Goal: Check status: Check status

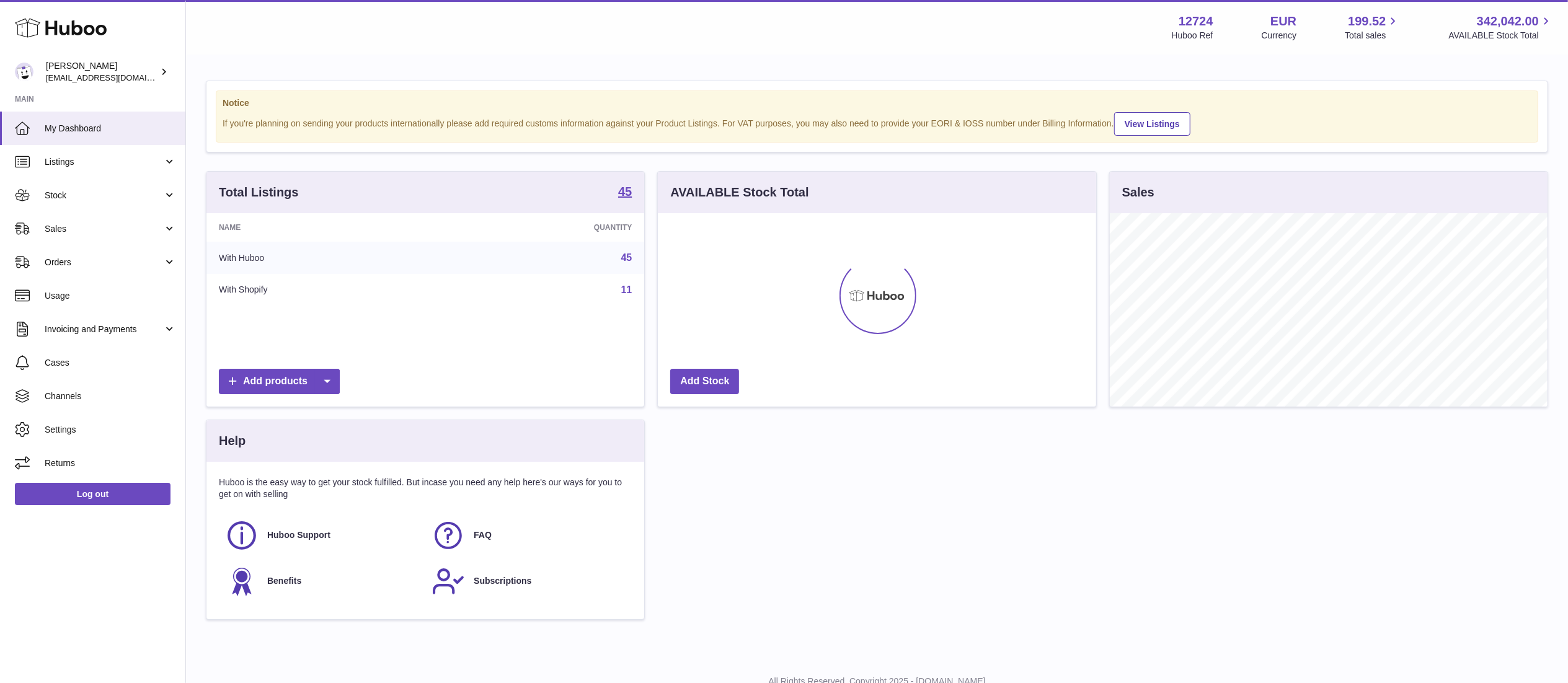
scroll to position [193, 438]
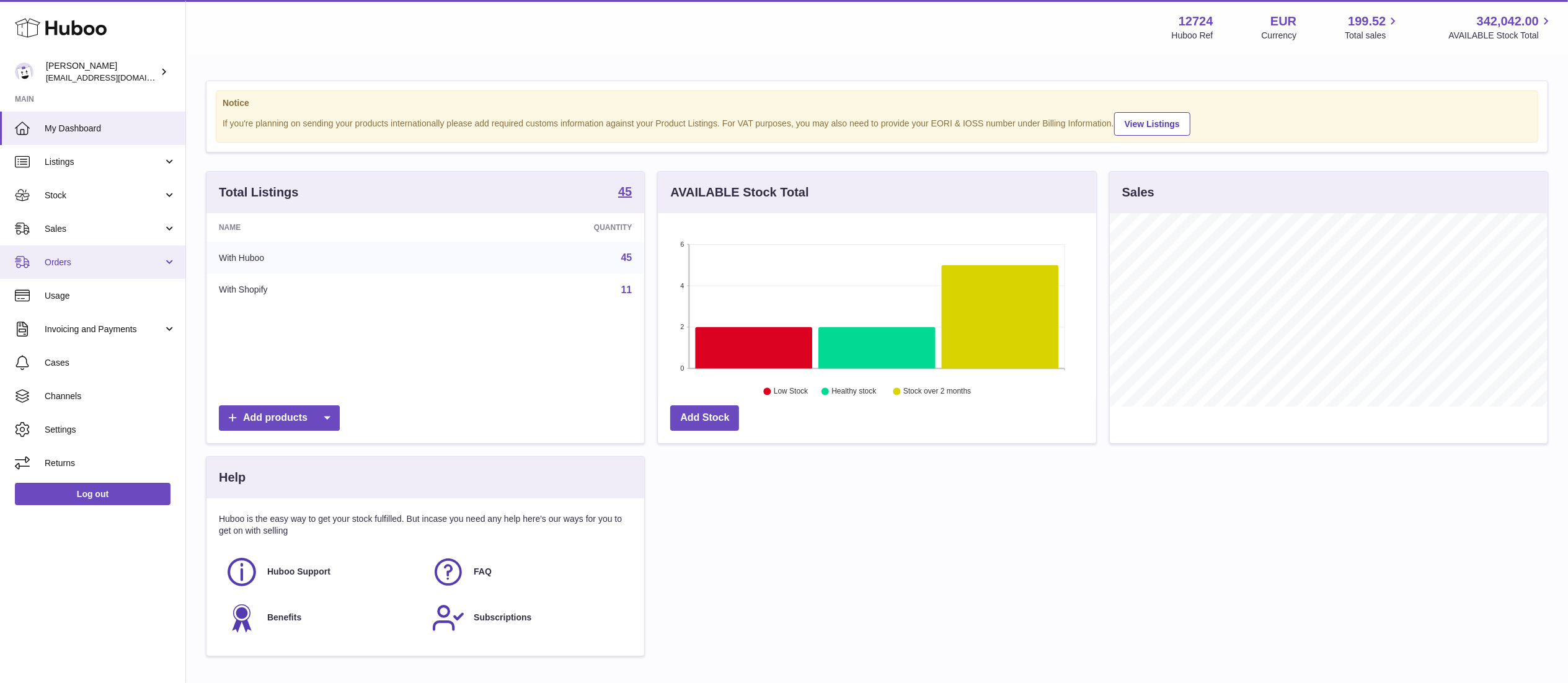
click at [92, 256] on span "Orders" at bounding box center [104, 262] width 118 height 12
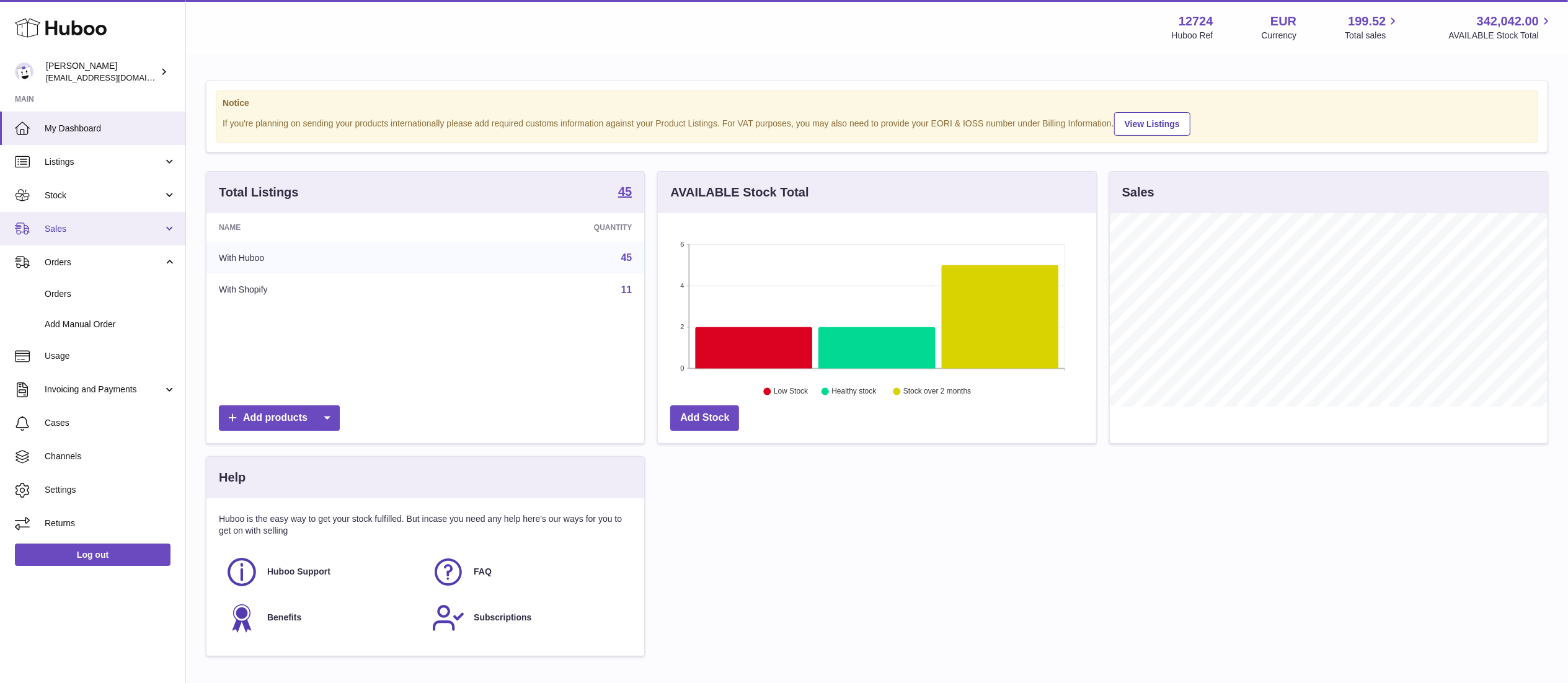
click at [76, 226] on span "Sales" at bounding box center [104, 229] width 118 height 12
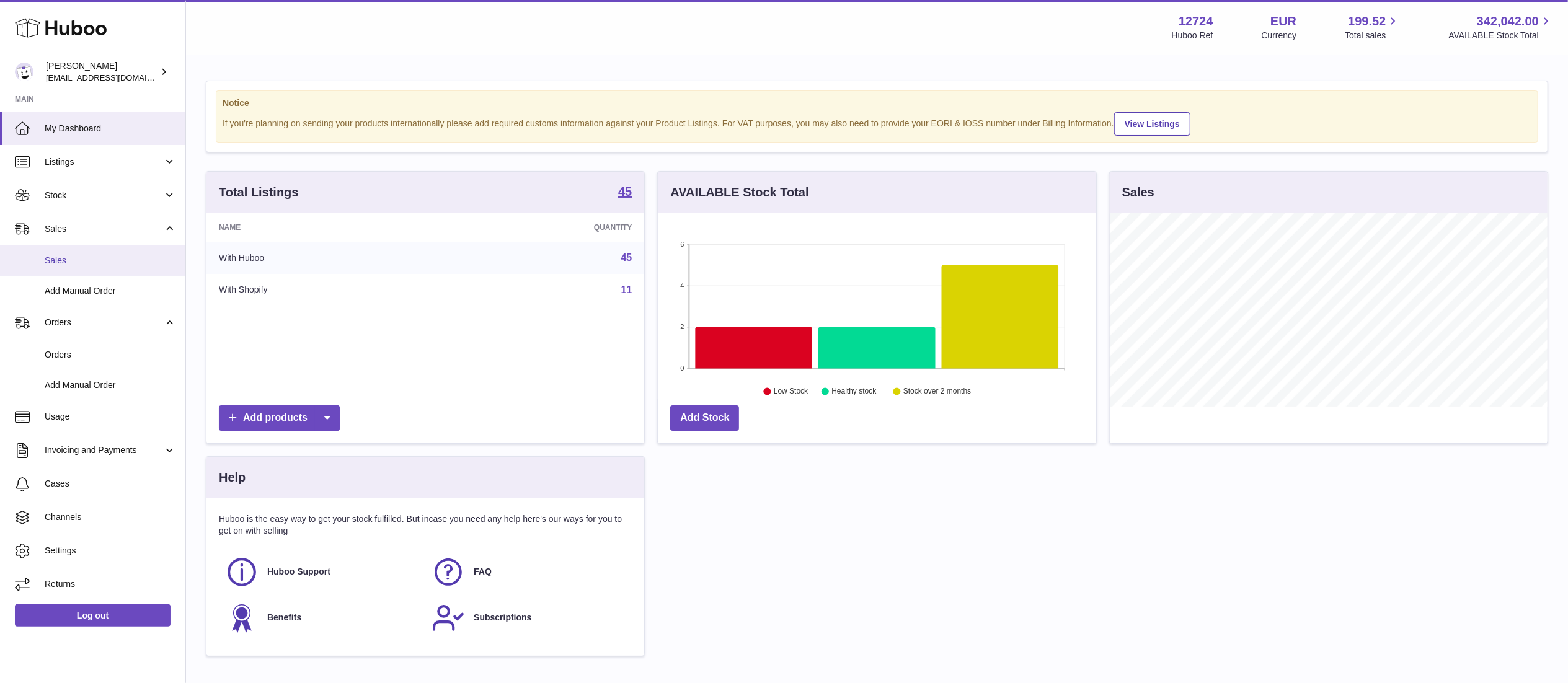
click at [45, 264] on span "Sales" at bounding box center [110, 260] width 131 height 12
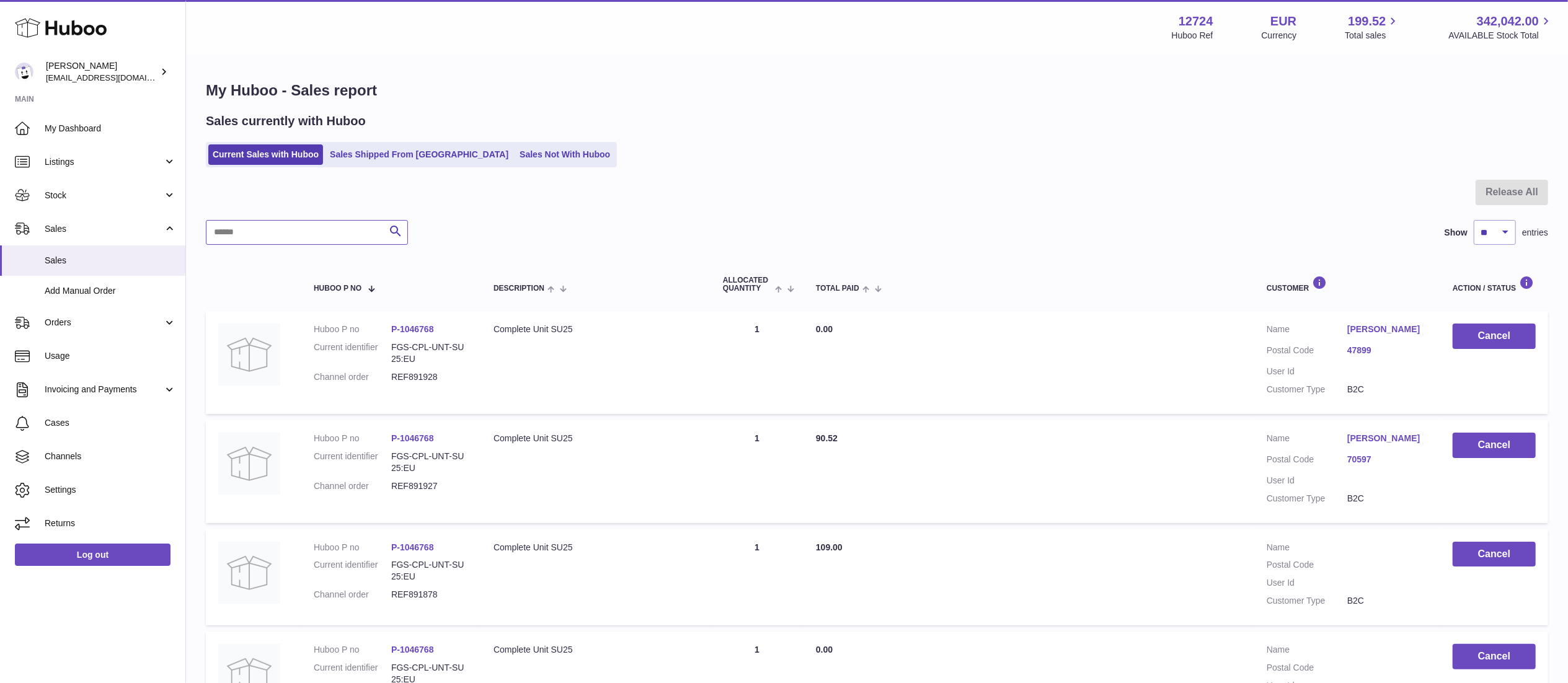
click at [301, 225] on input "text" at bounding box center [307, 232] width 202 height 24
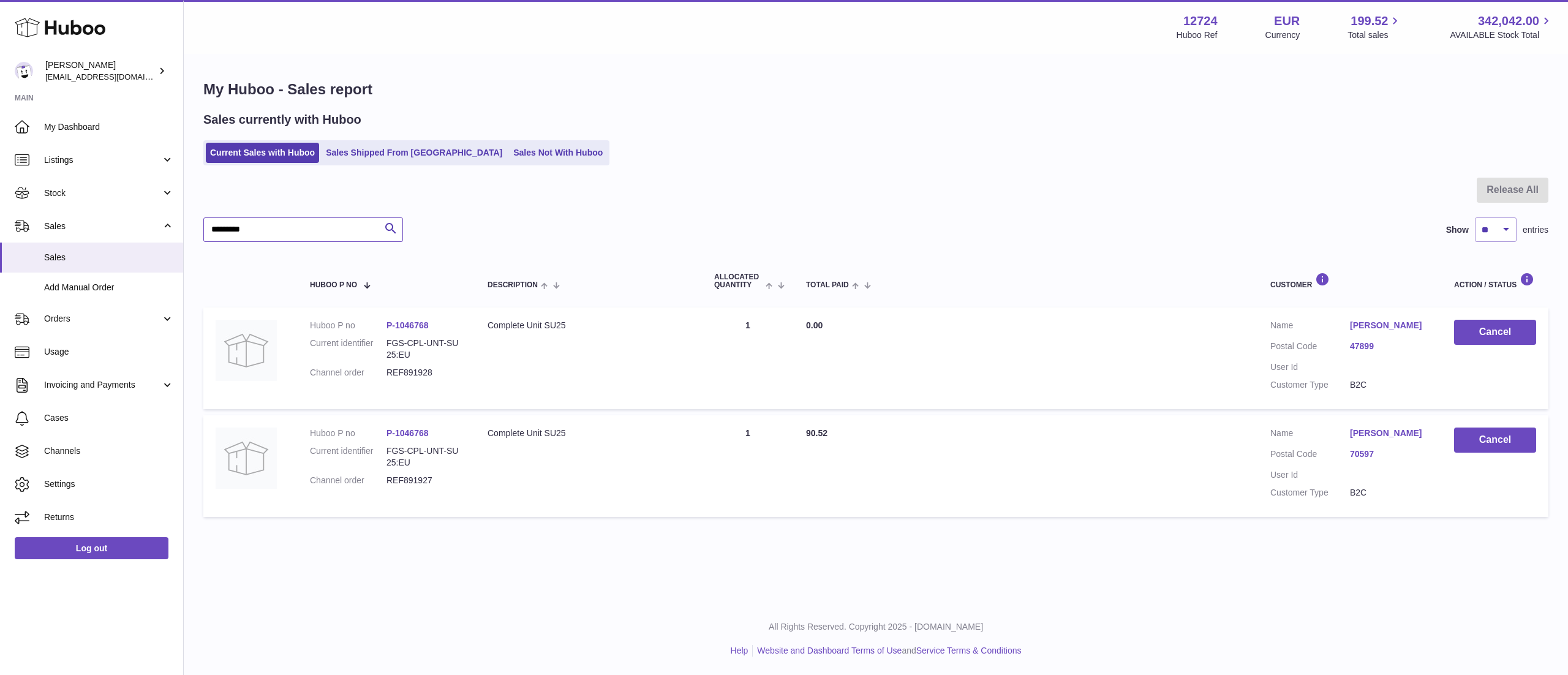
type input "*********"
click at [1377, 325] on link "Giorgia Montanari" at bounding box center [1390, 325] width 80 height 11
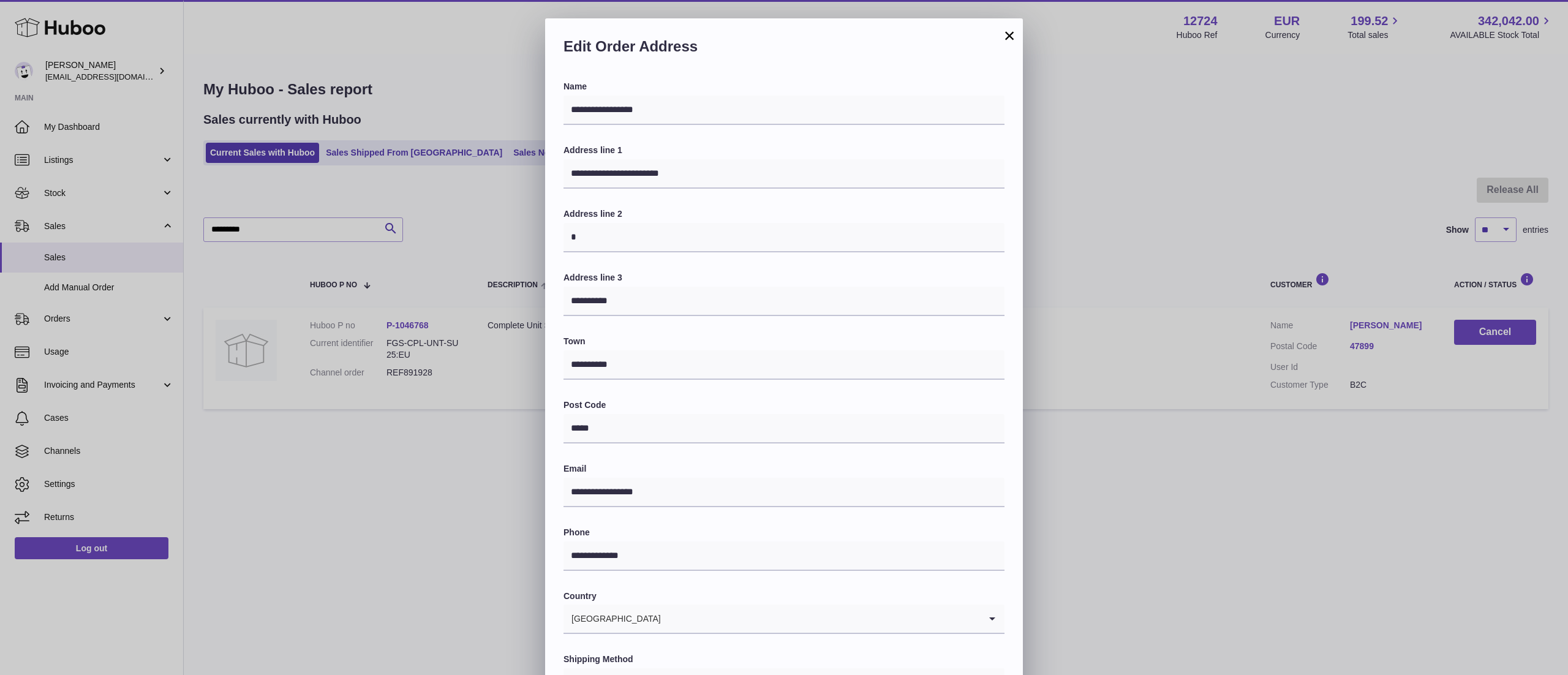
scroll to position [96, 0]
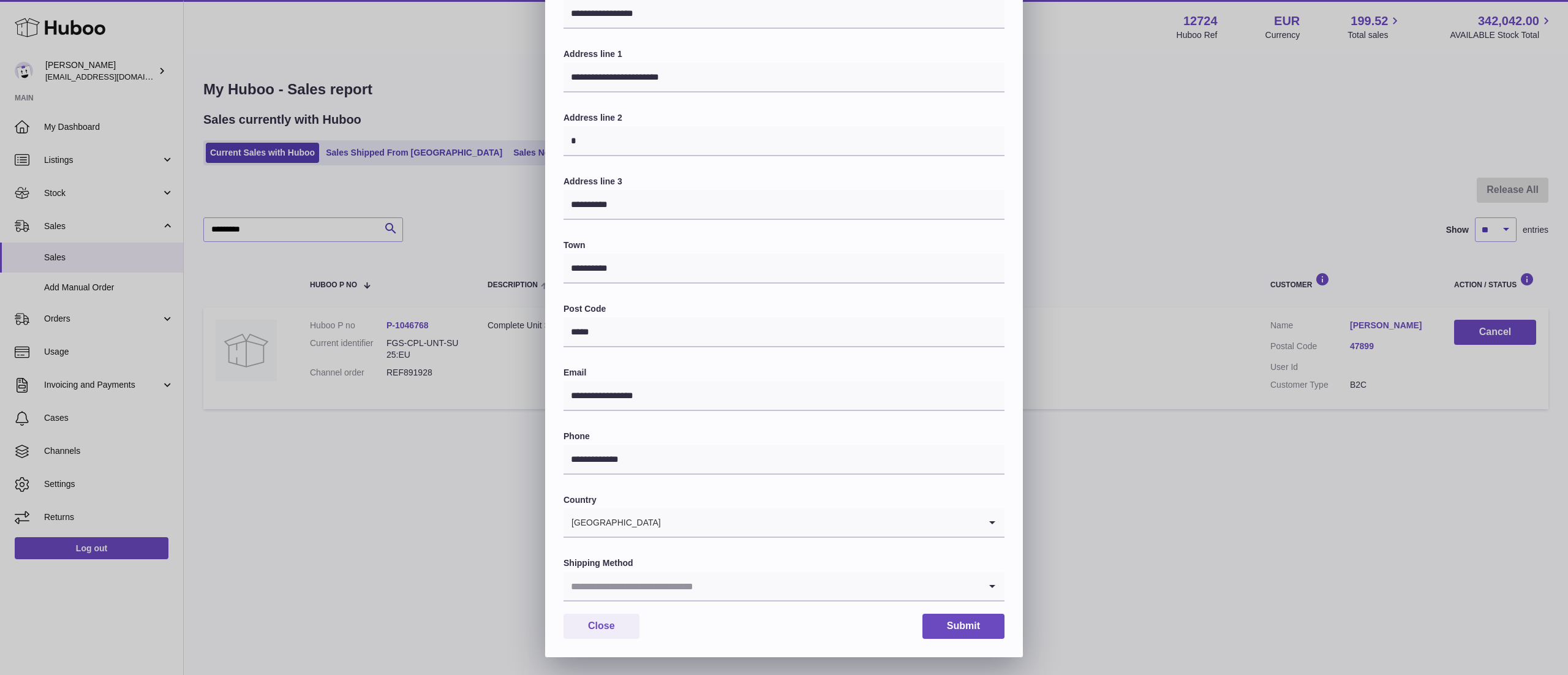
click at [699, 568] on label "Shipping Method" at bounding box center [783, 563] width 441 height 11
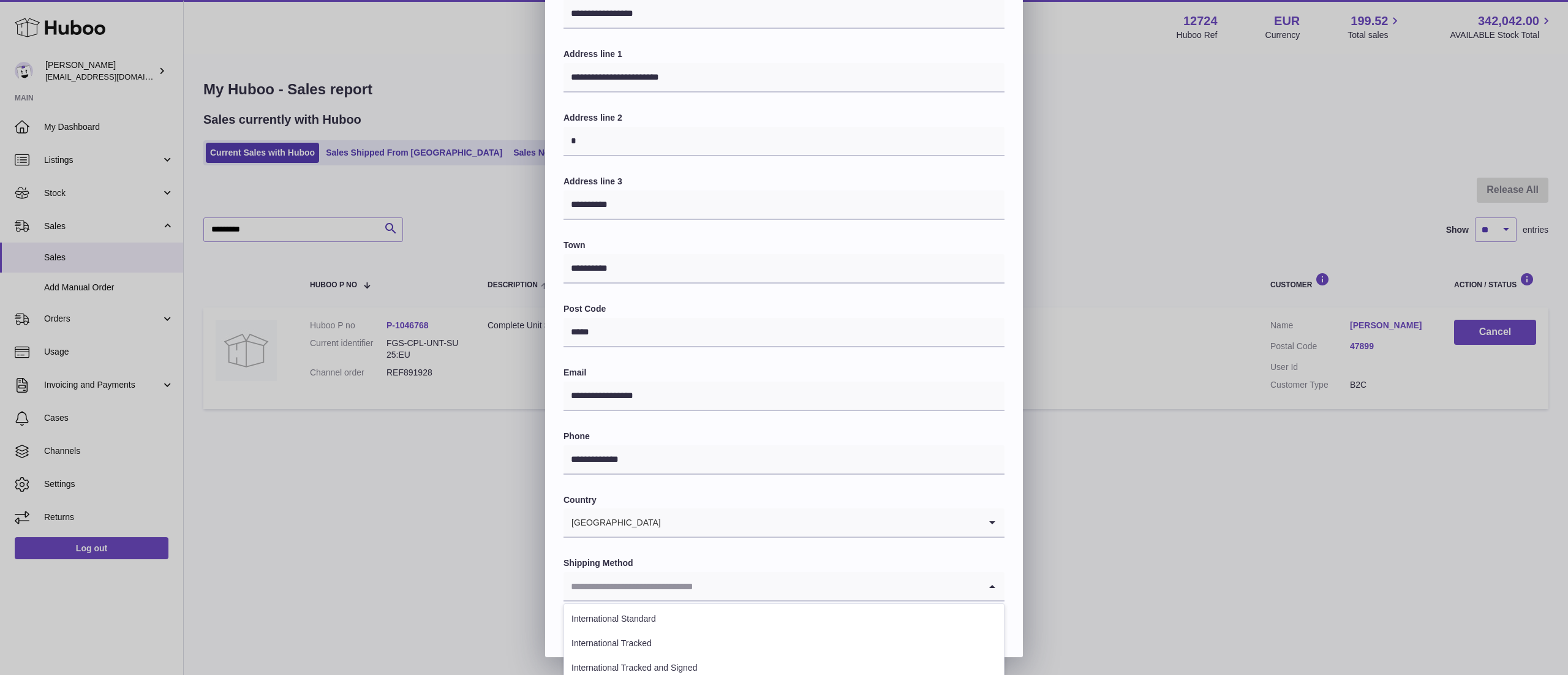
click at [681, 592] on input "Search for option" at bounding box center [771, 586] width 417 height 28
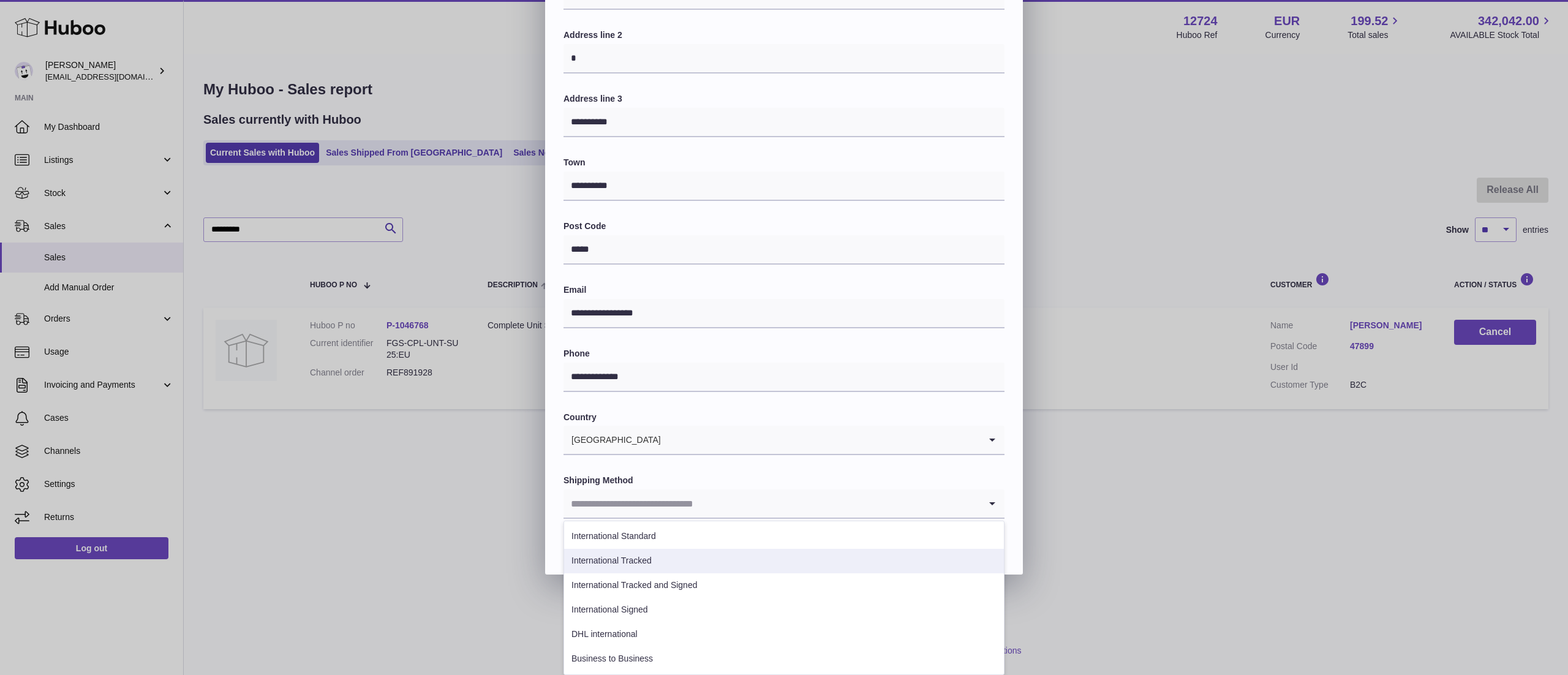
click at [1328, 602] on div "**********" at bounding box center [784, 338] width 1568 height 675
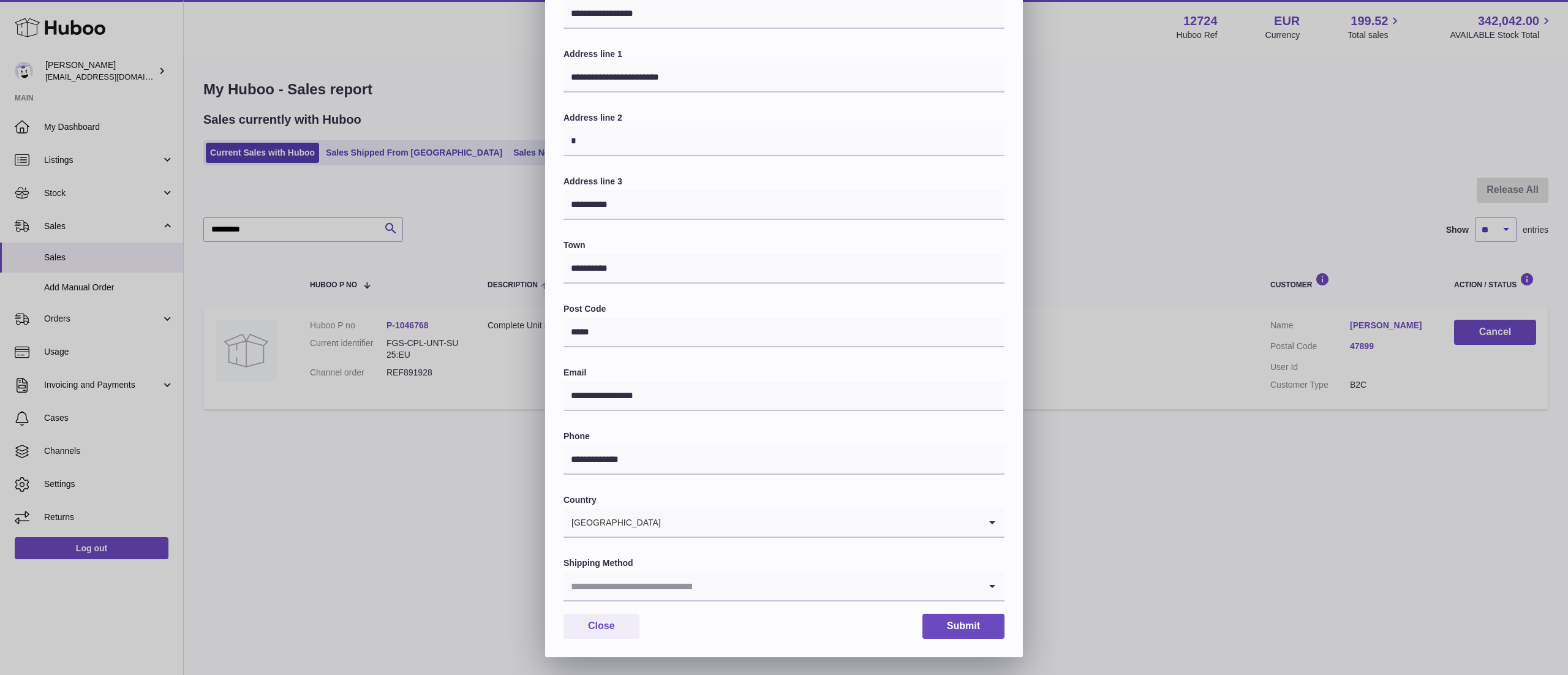
scroll to position [0, 0]
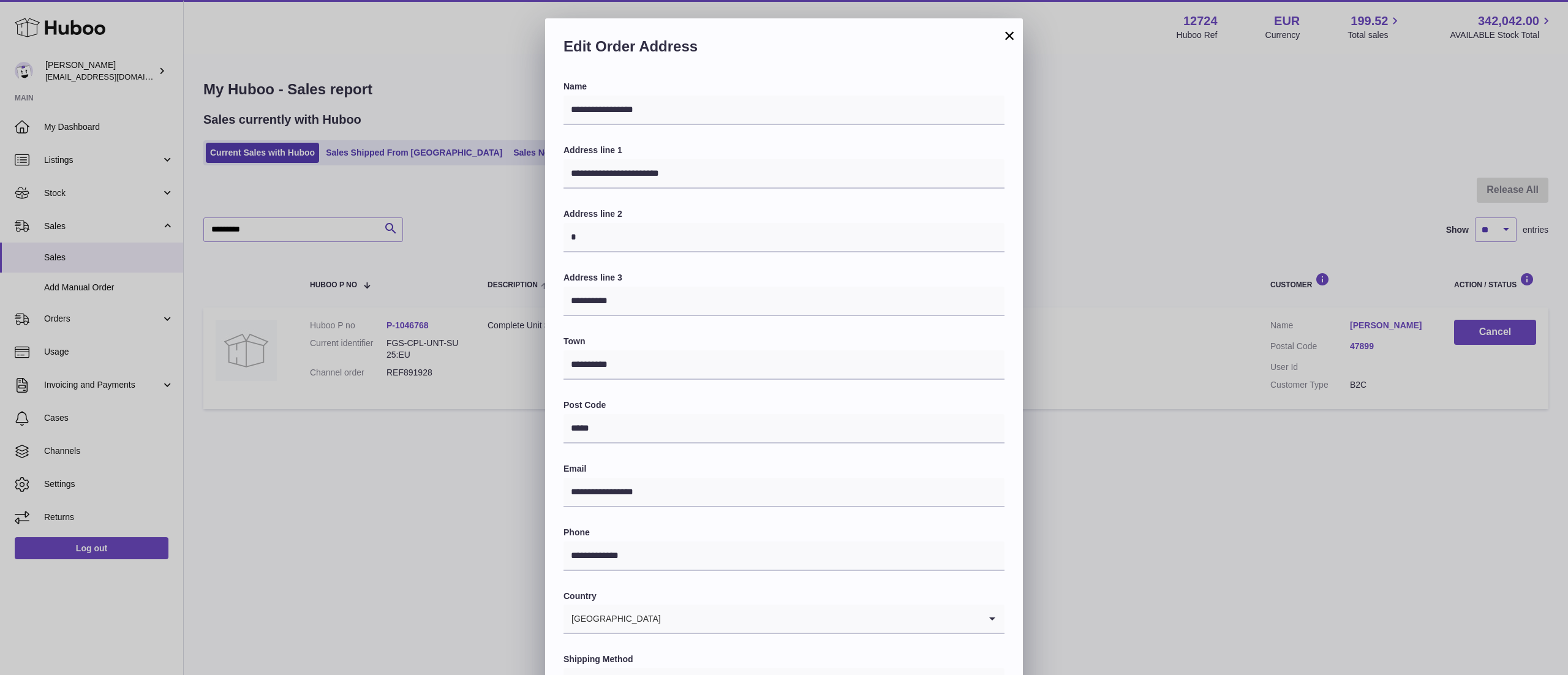
click at [1010, 34] on button "×" at bounding box center [1009, 36] width 15 height 15
